Goal: Find specific page/section: Find specific page/section

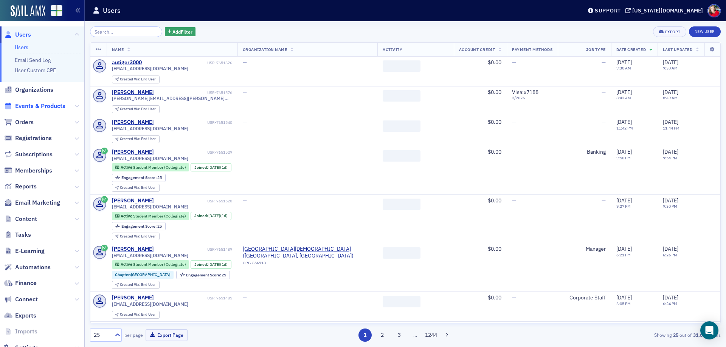
click at [58, 105] on span "Events & Products" at bounding box center [40, 106] width 50 height 8
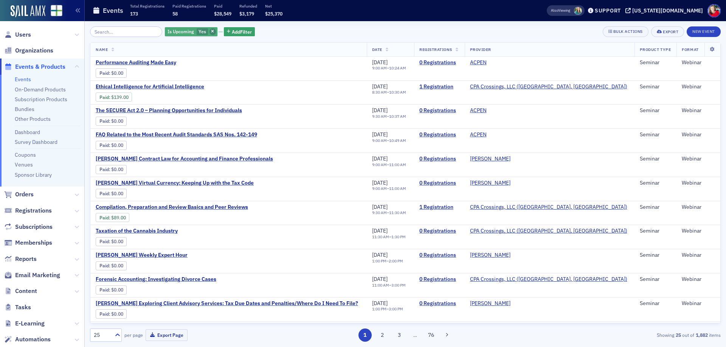
click at [211, 32] on icon "button" at bounding box center [212, 32] width 3 height 4
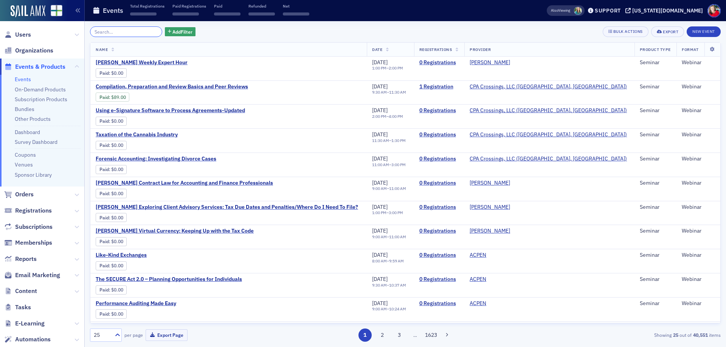
click at [132, 30] on input "search" at bounding box center [126, 31] width 72 height 11
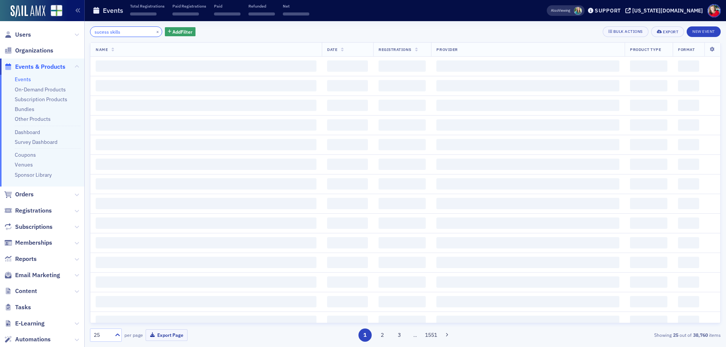
click at [99, 33] on input "sucess skills" at bounding box center [126, 31] width 72 height 11
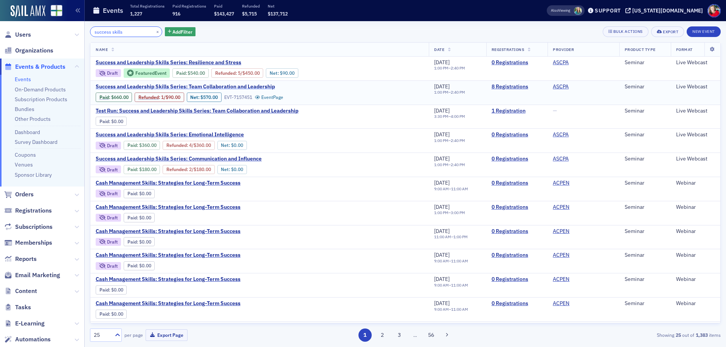
type input "success skills"
click at [153, 87] on span "Success and Leadership Skills Series: Team Collaboration and Leadership" at bounding box center [185, 87] width 179 height 7
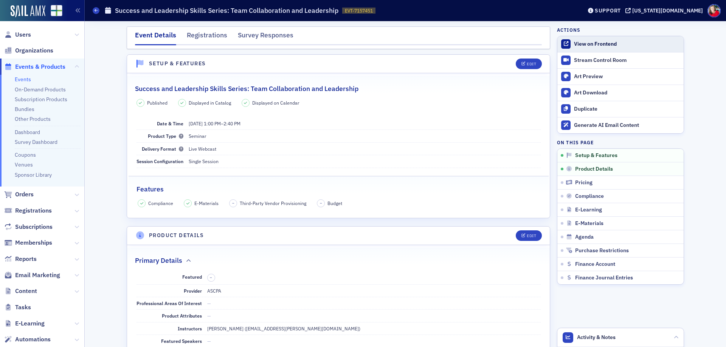
click at [579, 45] on div "View on Frontend" at bounding box center [627, 44] width 106 height 7
